Goal: Find specific page/section: Find specific page/section

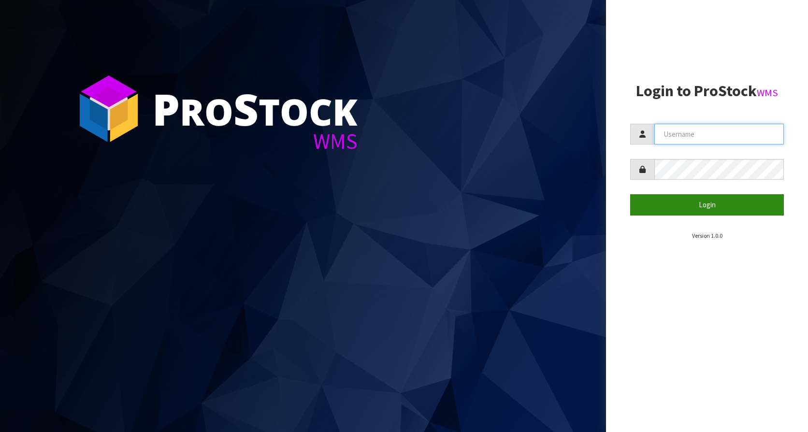
type input "KitchenAid"
click at [687, 209] on button "Login" at bounding box center [707, 204] width 154 height 21
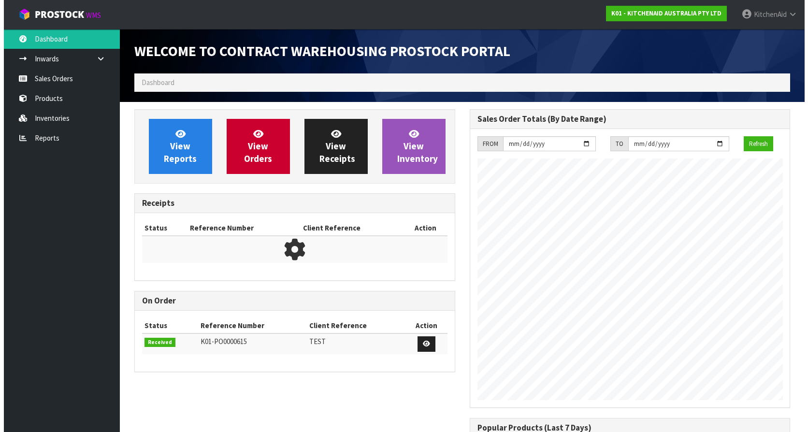
scroll to position [536, 335]
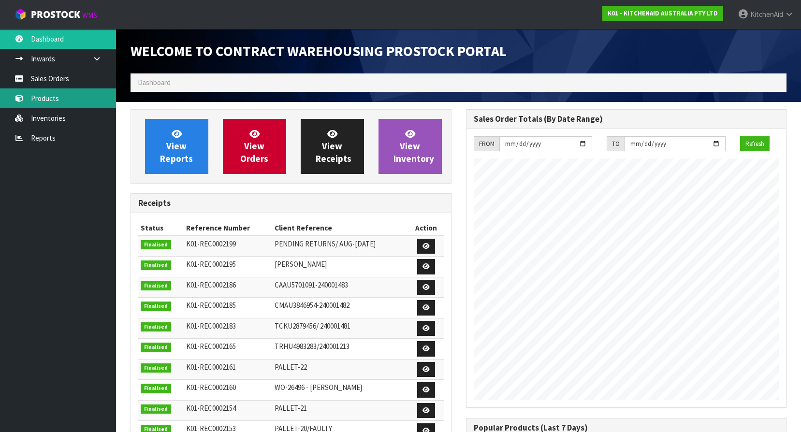
click at [27, 101] on link "Products" at bounding box center [58, 98] width 116 height 20
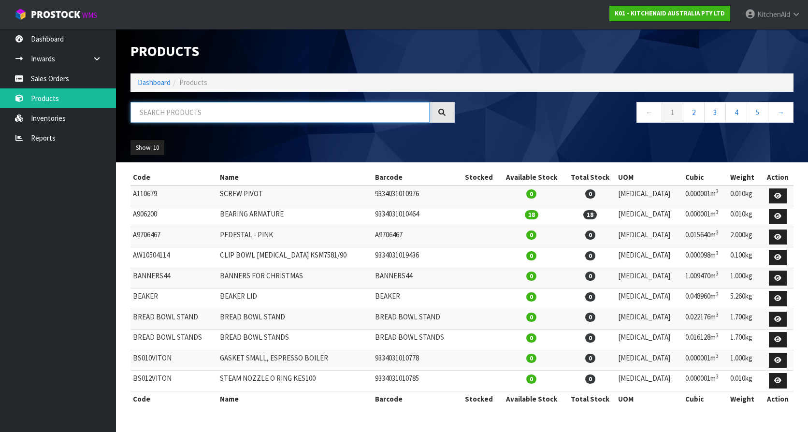
click at [218, 108] on input "text" at bounding box center [280, 112] width 299 height 21
paste input "5KSM3311XAHW"
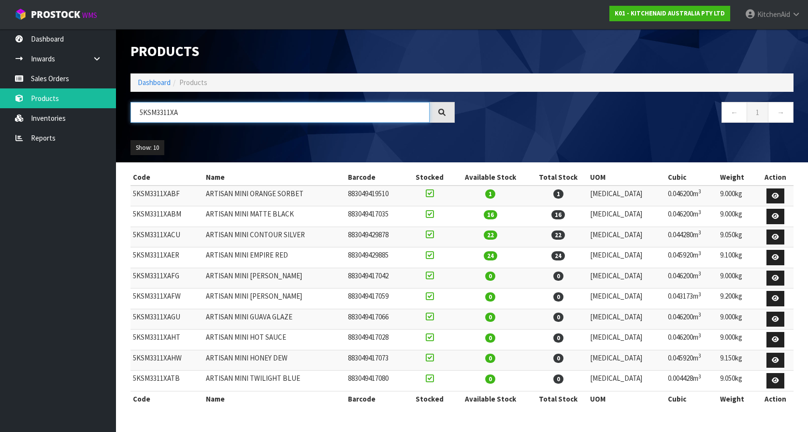
type input "5KSM3311XA"
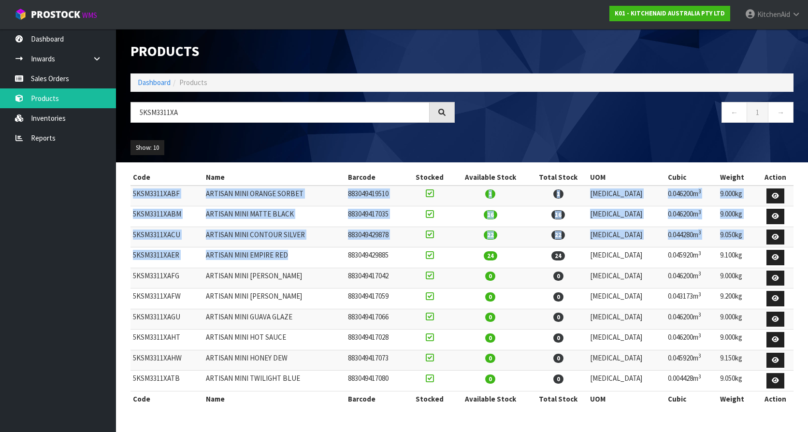
drag, startPoint x: 133, startPoint y: 193, endPoint x: 322, endPoint y: 262, distance: 201.4
click at [322, 262] on tbody "5KSM3311XABF ARTISAN MINI ORANGE SORBET 883049419510 1 1 [MEDICAL_DATA] 0.04620…" at bounding box center [462, 289] width 663 height 206
copy tbody "5KSM3311XABF ARTISAN MINI ORANGE SORBET 883049419510 1 1 [MEDICAL_DATA] 0.04620…"
